Goal: Complete application form

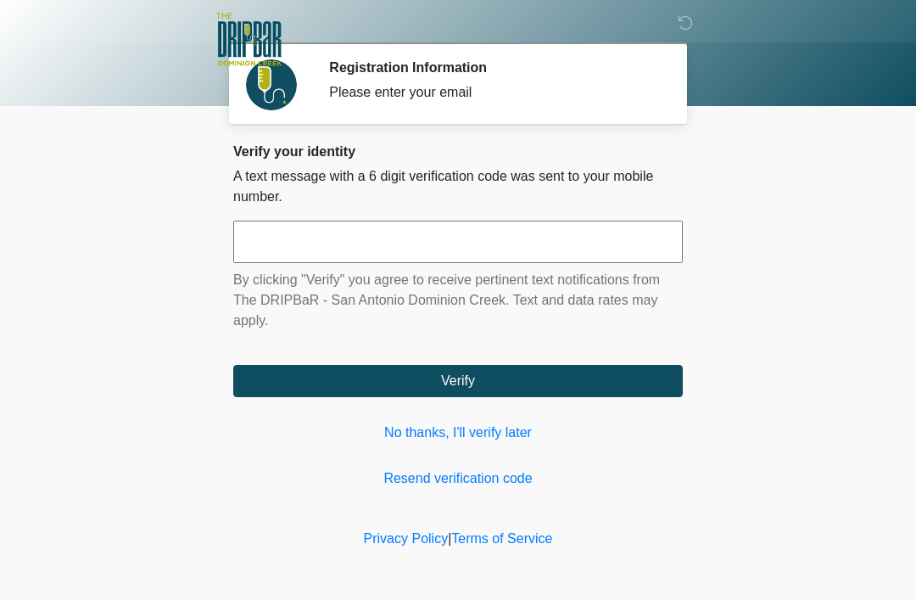
click at [429, 239] on input "text" at bounding box center [458, 242] width 450 height 42
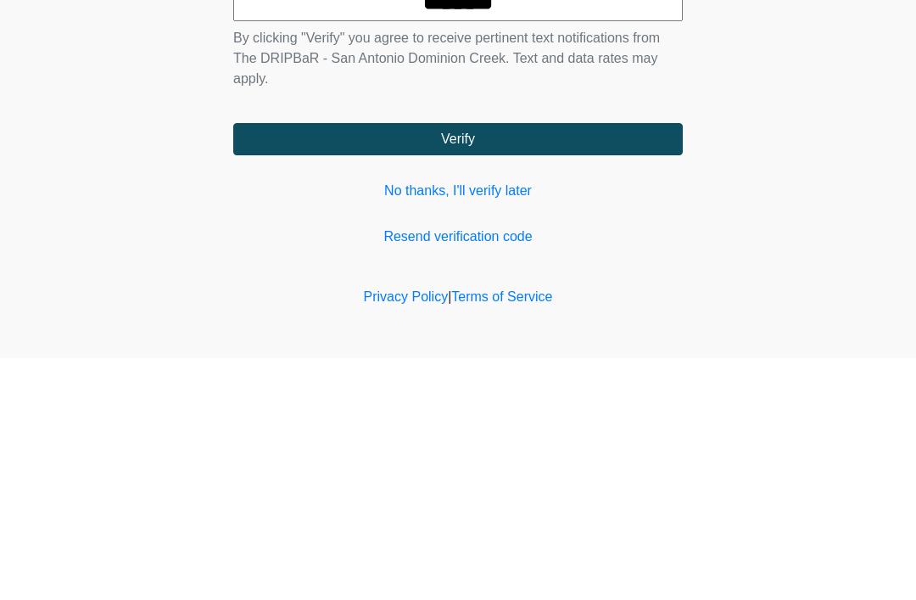
type input "******"
click at [581, 365] on button "Verify" at bounding box center [458, 381] width 450 height 32
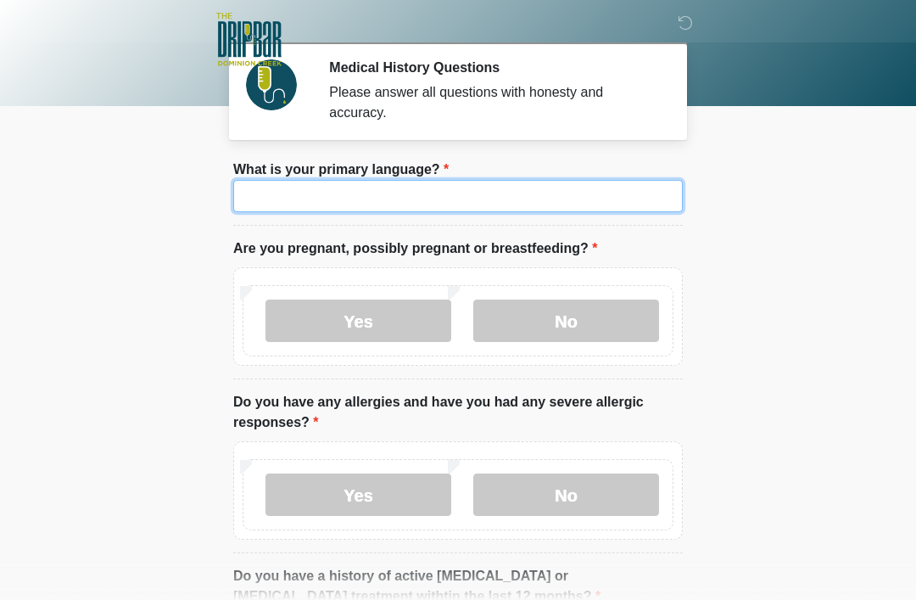
click at [595, 195] on input "What is your primary language?" at bounding box center [458, 196] width 450 height 32
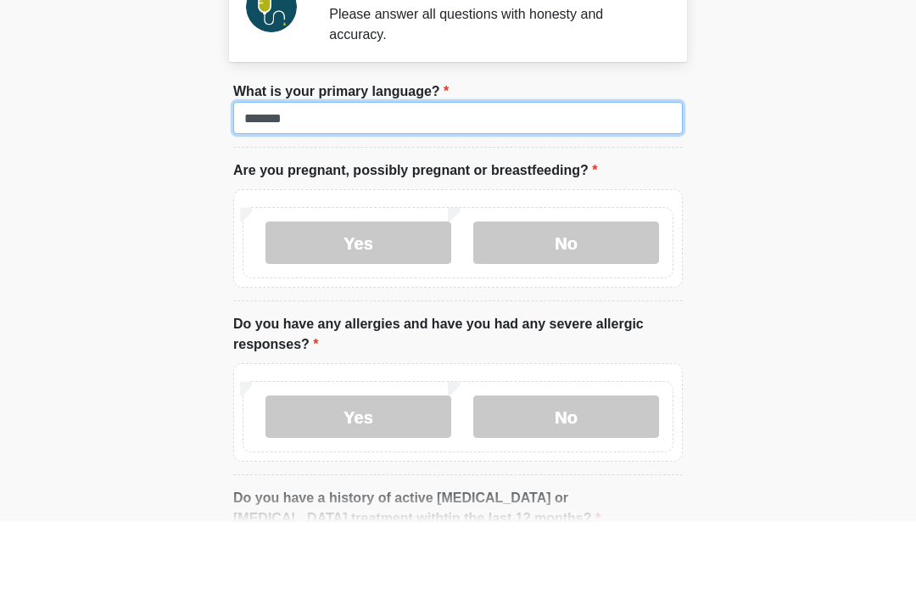
type input "*******"
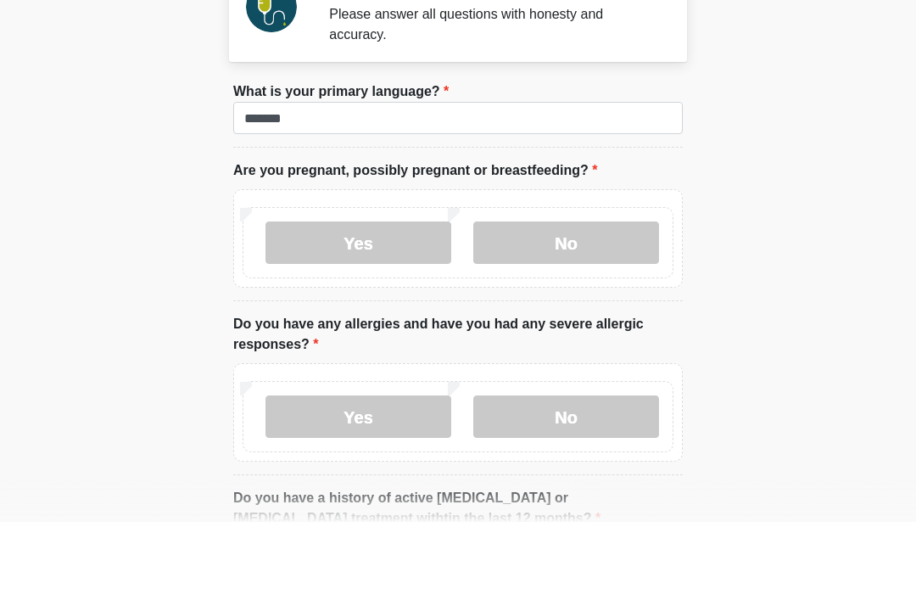
click at [591, 300] on label "No" at bounding box center [566, 321] width 186 height 42
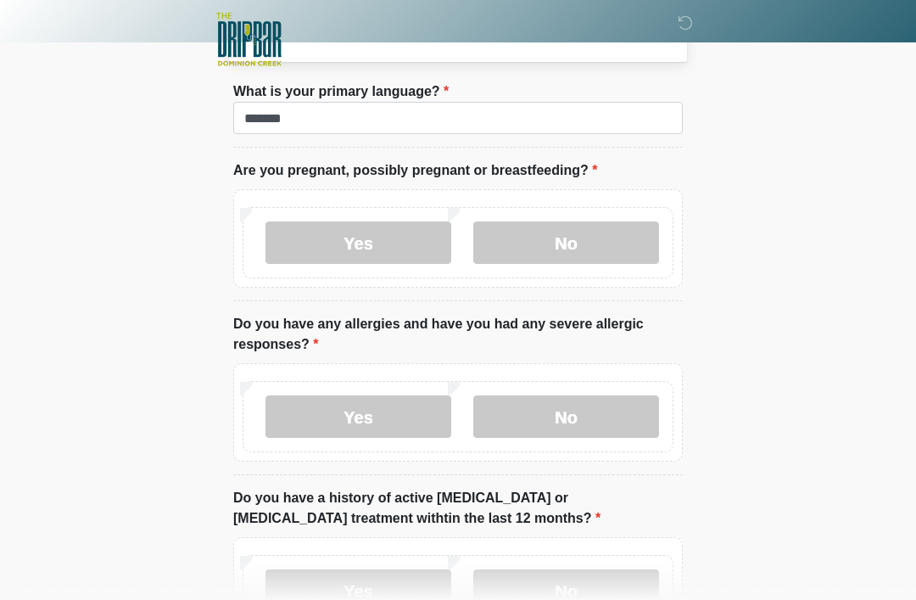
click at [372, 423] on label "Yes" at bounding box center [359, 416] width 186 height 42
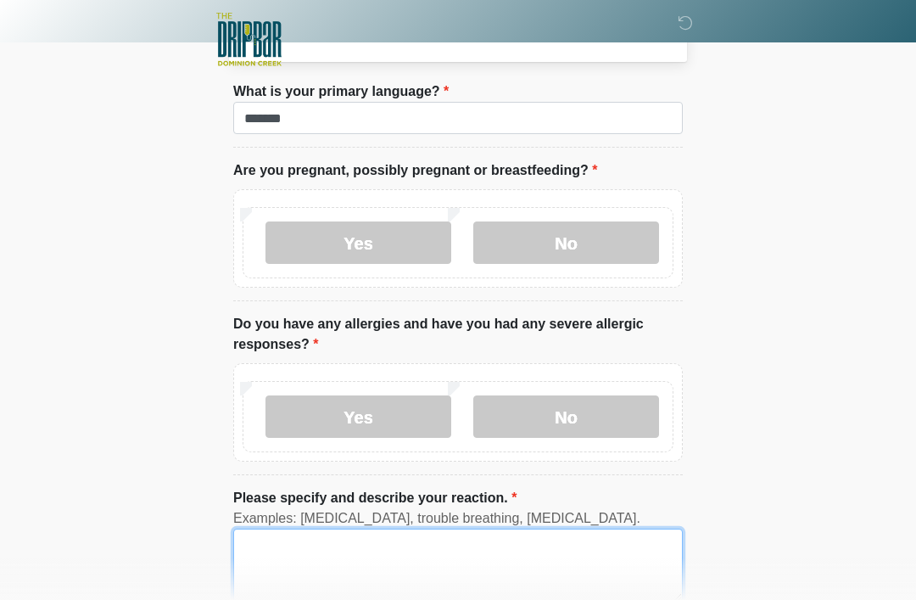
click at [535, 558] on textarea "Please specify and describe your reaction." at bounding box center [458, 565] width 450 height 73
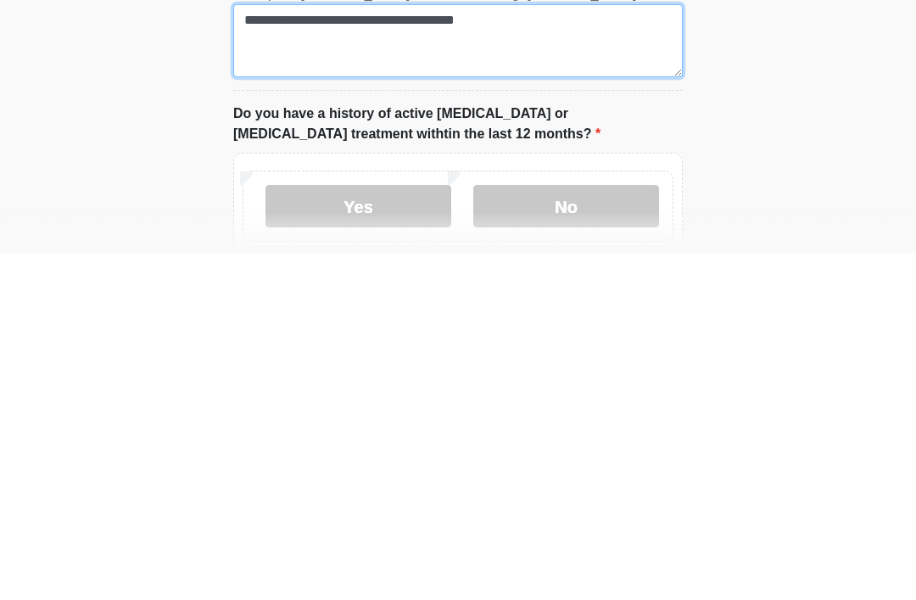
type textarea "**********"
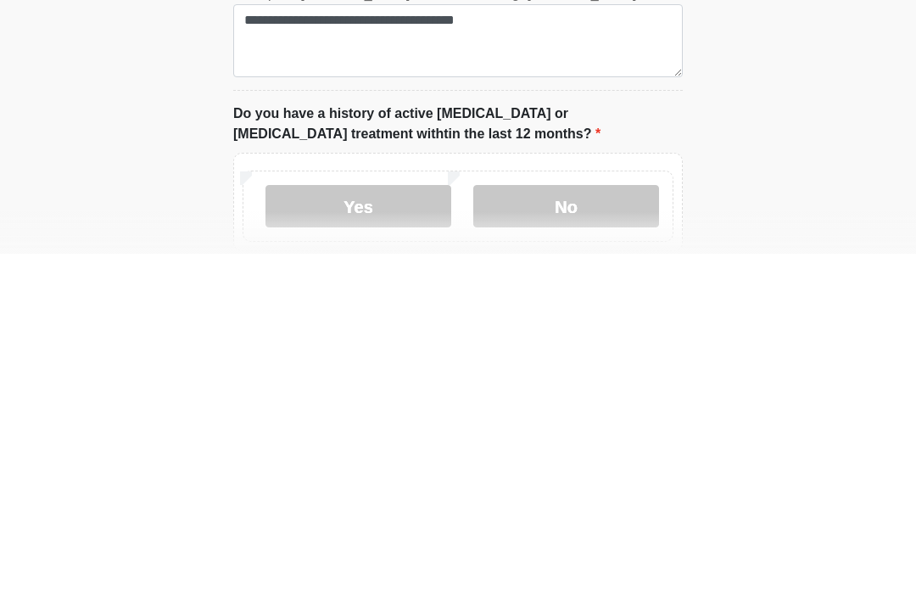
click at [596, 531] on label "No" at bounding box center [566, 552] width 186 height 42
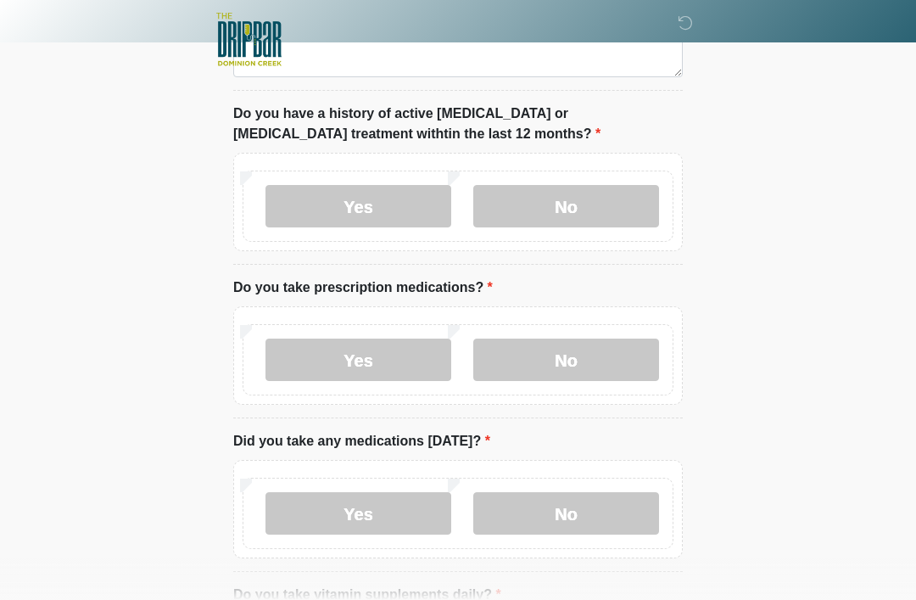
click at [394, 367] on label "Yes" at bounding box center [359, 360] width 186 height 42
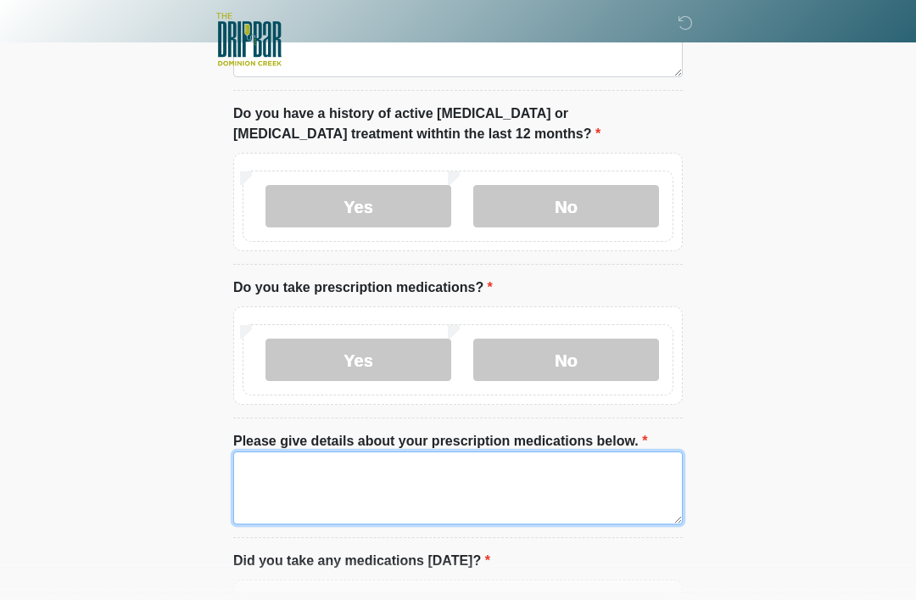
click at [470, 470] on textarea "Please give details about your prescription medications below." at bounding box center [458, 487] width 450 height 73
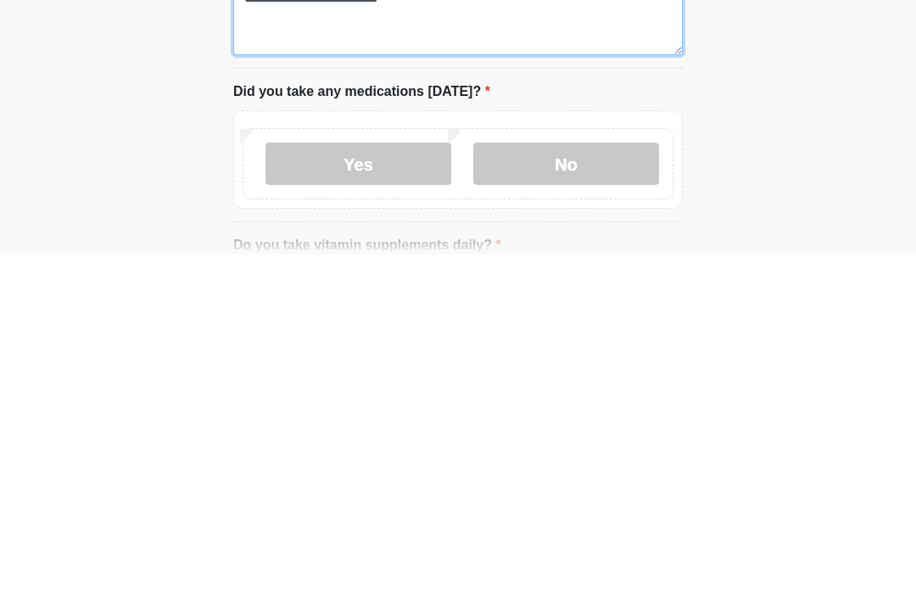
scroll to position [731, 0]
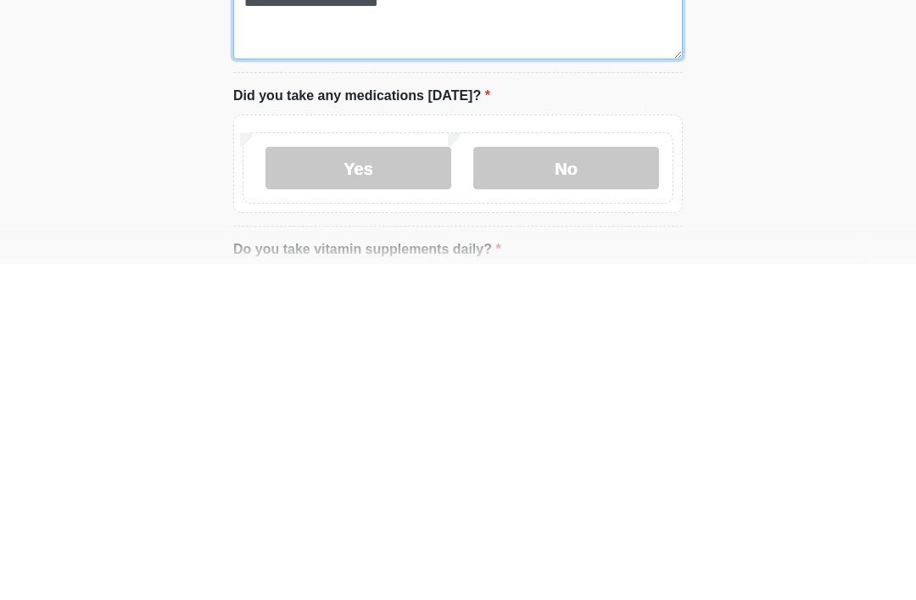
type textarea "**********"
click at [391, 484] on label "Yes" at bounding box center [359, 505] width 186 height 42
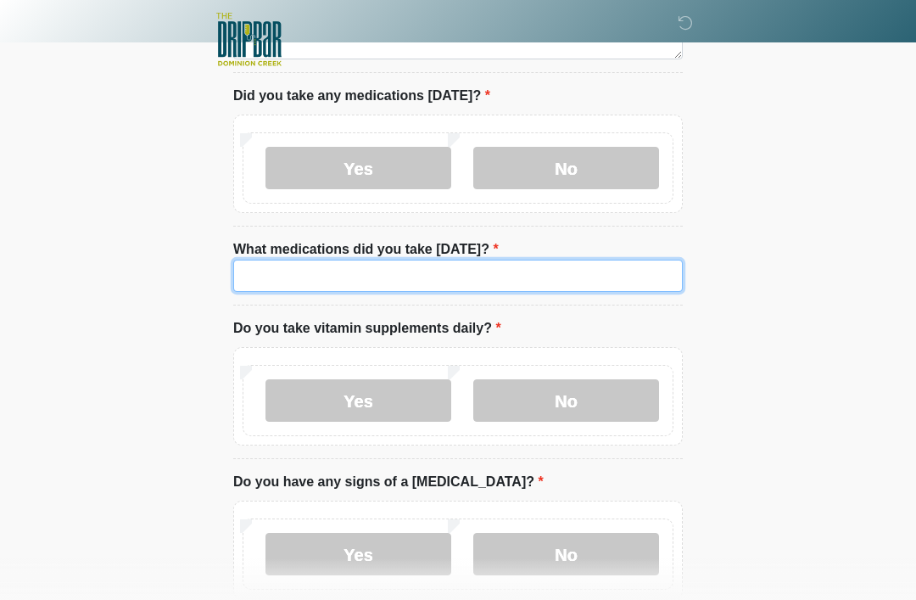
click at [518, 269] on input "What medications did you take [DATE]?" at bounding box center [458, 276] width 450 height 32
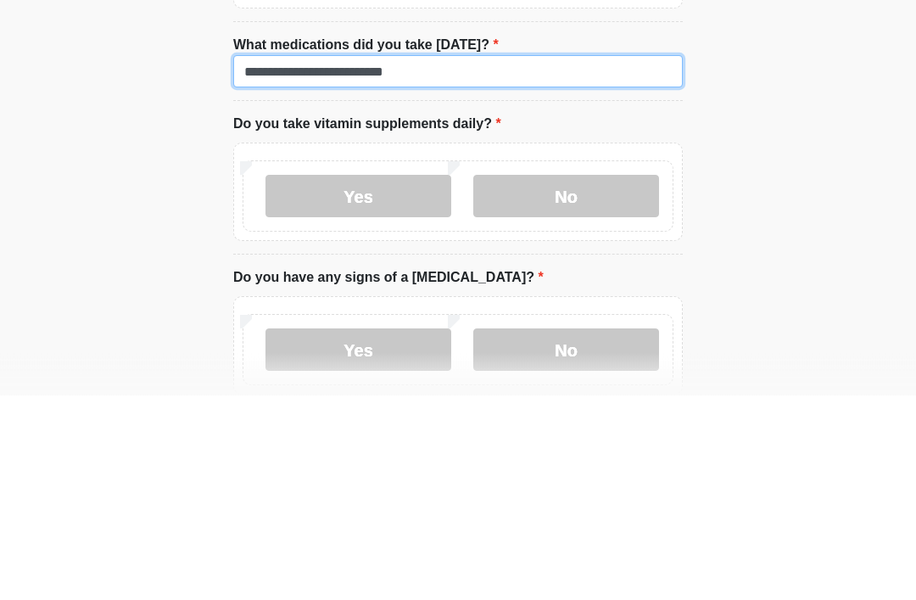
type input "**********"
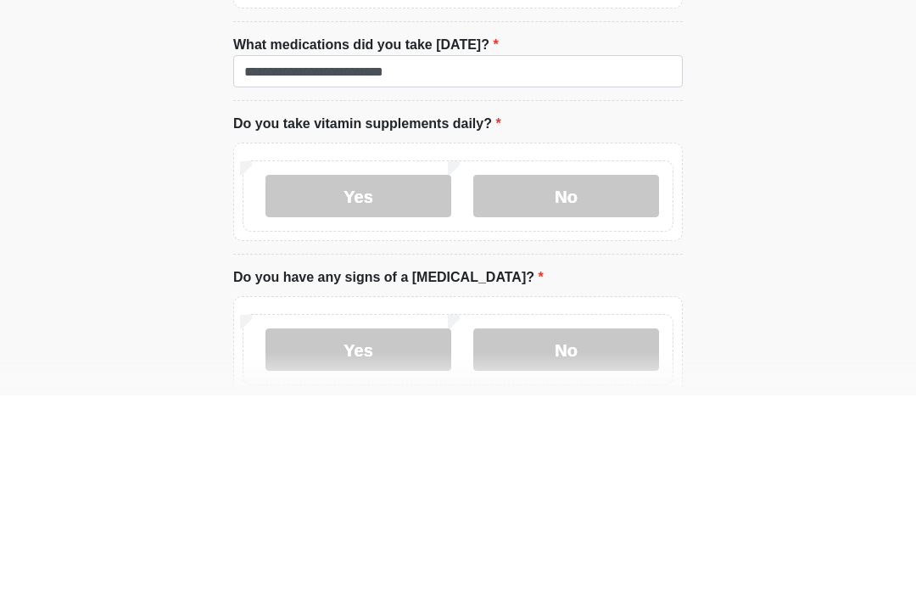
click at [393, 380] on label "Yes" at bounding box center [359, 401] width 186 height 42
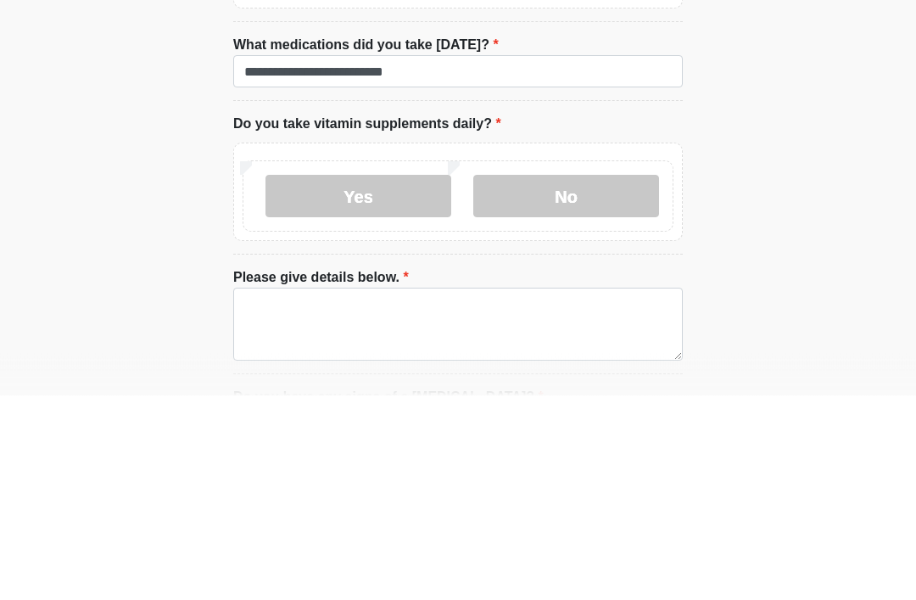
scroll to position [1272, 0]
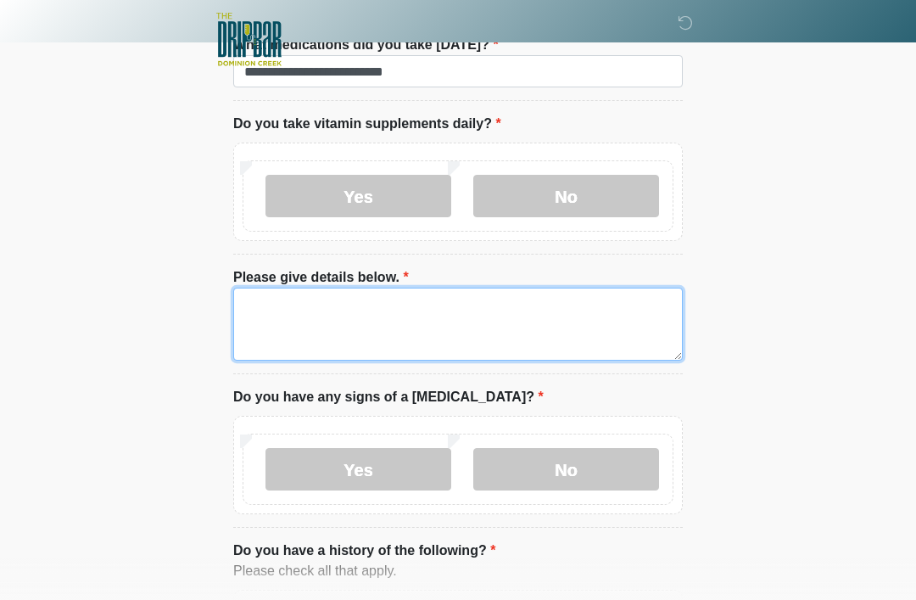
click at [456, 301] on textarea "Please give details below." at bounding box center [458, 324] width 450 height 73
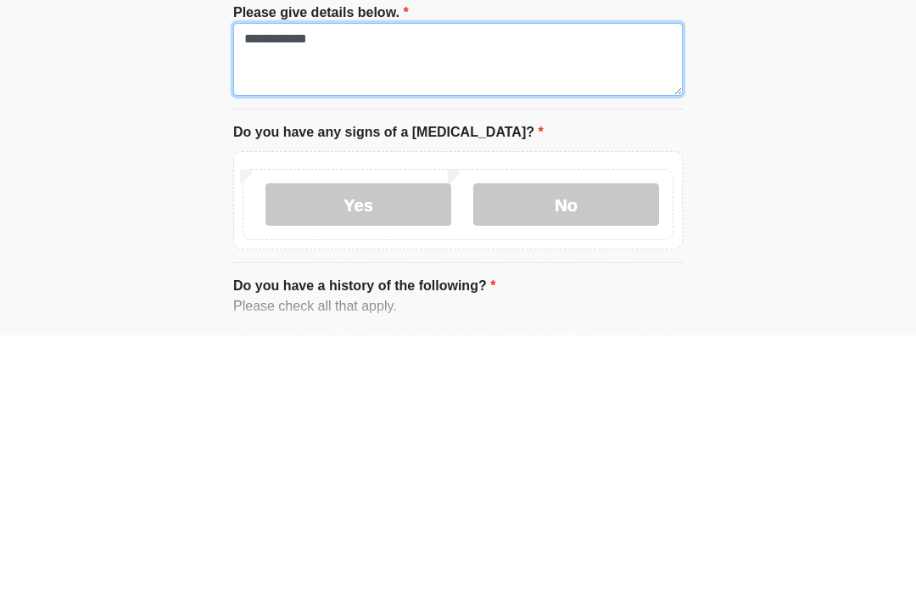
type textarea "**********"
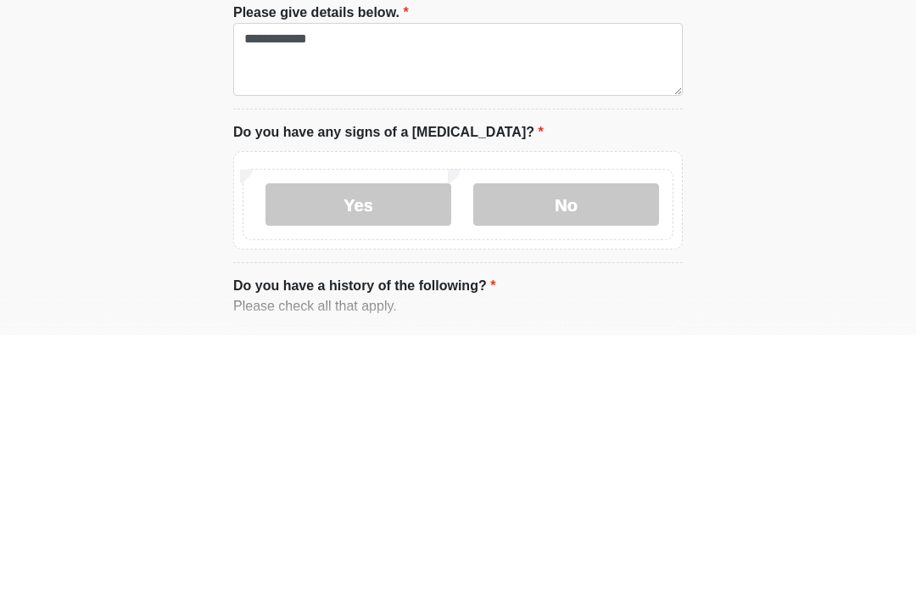
click at [593, 448] on label "No" at bounding box center [566, 469] width 186 height 42
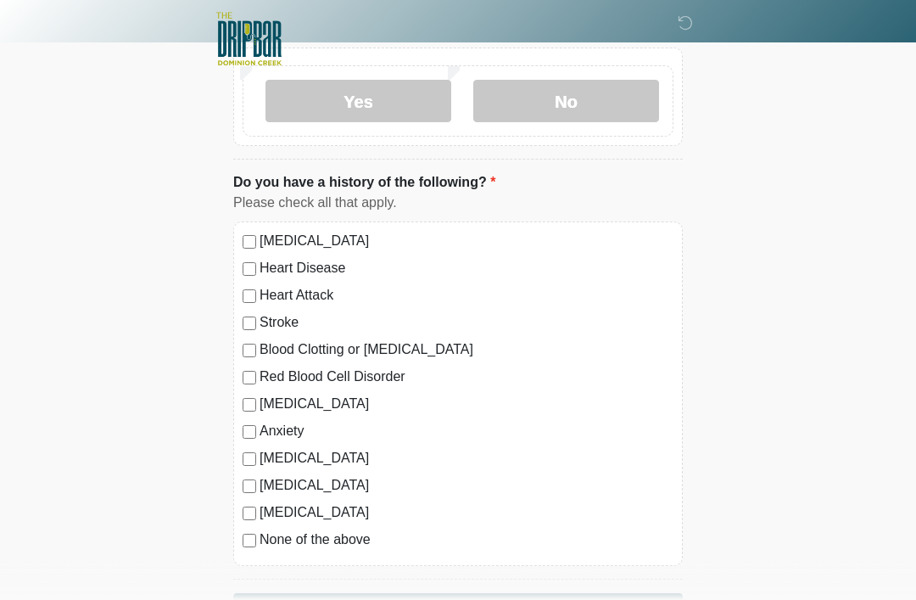
scroll to position [1643, 0]
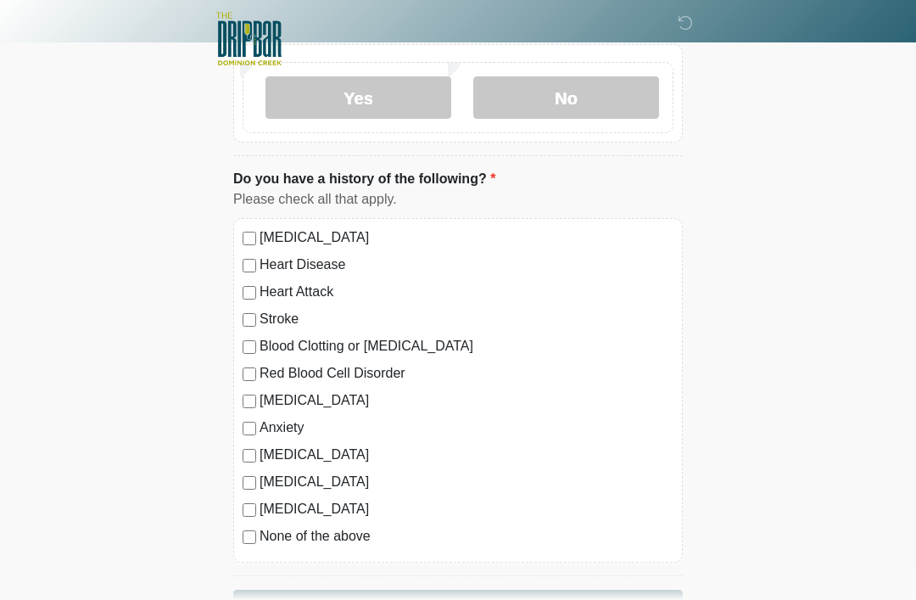
click at [354, 527] on label "None of the above" at bounding box center [467, 537] width 414 height 20
click at [536, 599] on button "Continue" at bounding box center [458, 607] width 450 height 32
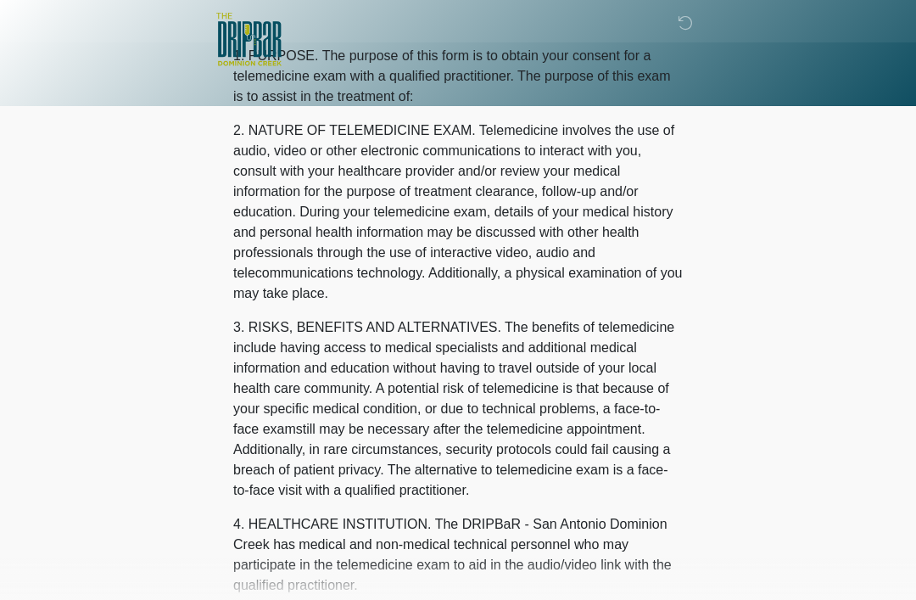
scroll to position [0, 0]
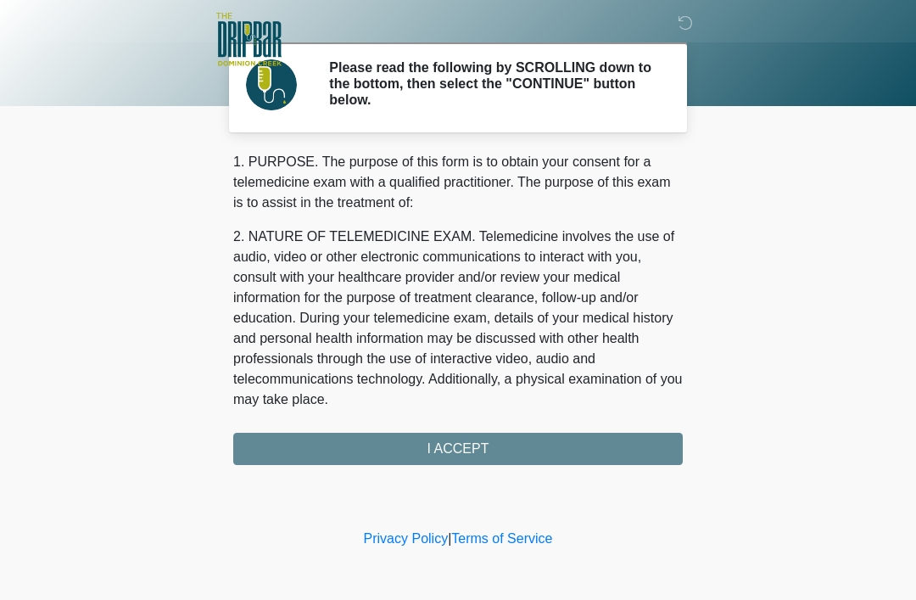
click at [636, 454] on div "1. PURPOSE. The purpose of this form is to obtain your consent for a telemedici…" at bounding box center [458, 308] width 450 height 313
click at [463, 454] on div "1. PURPOSE. The purpose of this form is to obtain your consent for a telemedici…" at bounding box center [458, 308] width 450 height 313
click at [455, 452] on div "1. PURPOSE. The purpose of this form is to obtain your consent for a telemedici…" at bounding box center [458, 308] width 450 height 313
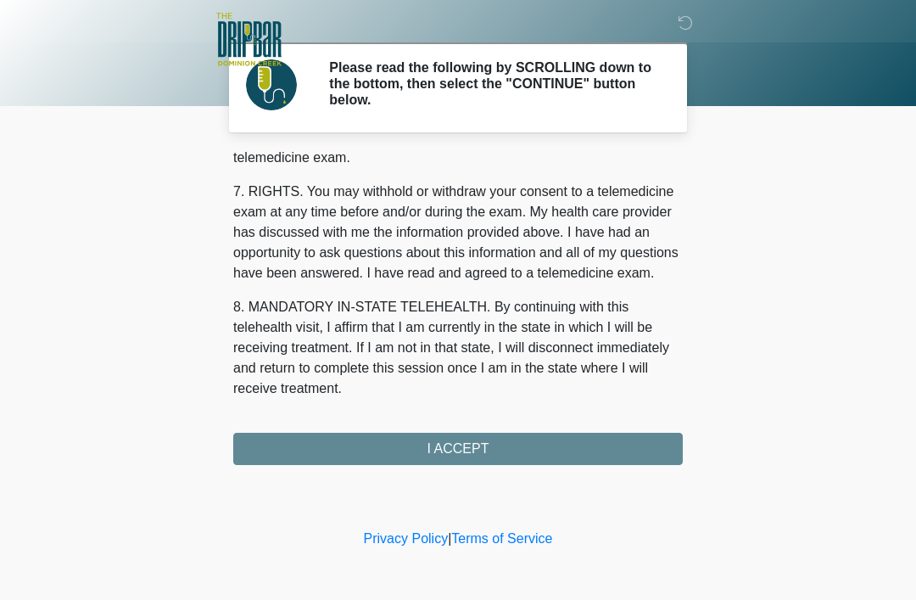
scroll to position [744, 0]
click at [496, 451] on button "I ACCEPT" at bounding box center [458, 449] width 450 height 32
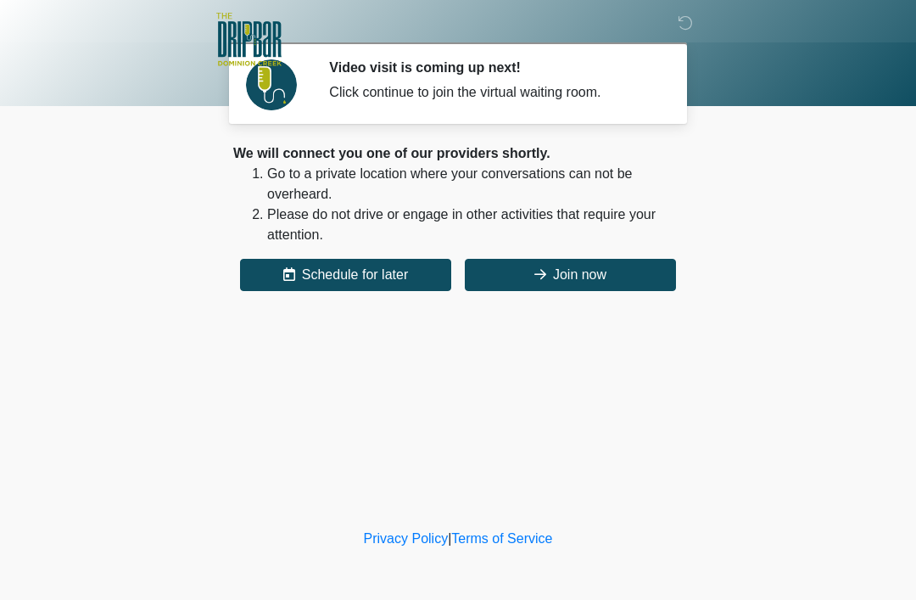
click at [635, 277] on button "Join now" at bounding box center [570, 275] width 211 height 32
